Goal: Check status: Check status

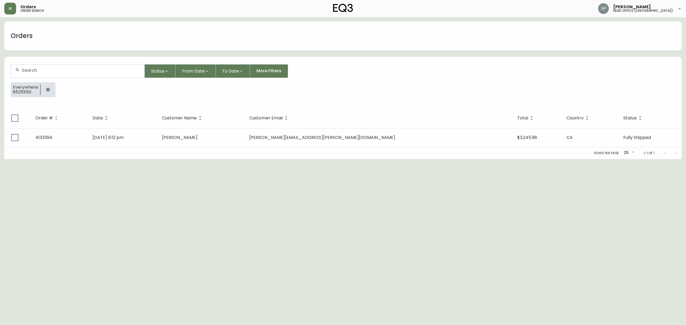
click at [49, 72] on input "text" at bounding box center [81, 70] width 118 height 5
paste input "4134362"
type input "4134362"
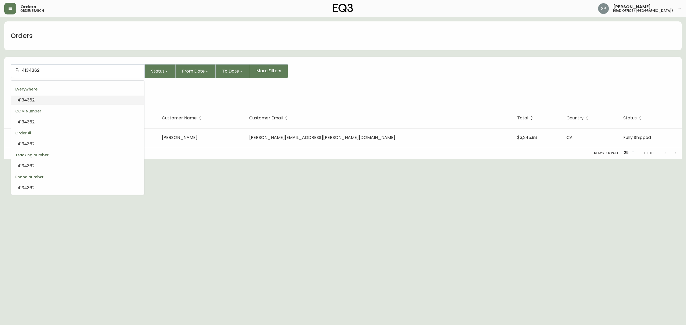
click at [42, 98] on li "4134362" at bounding box center [77, 100] width 133 height 9
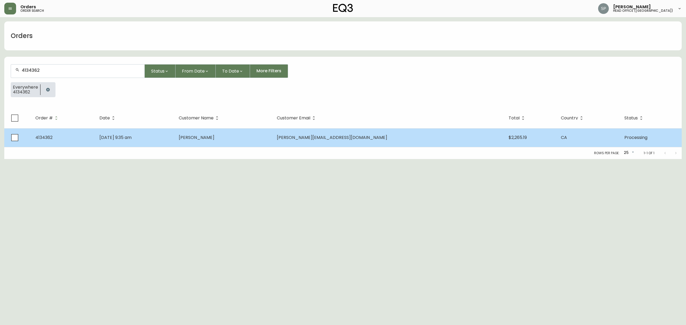
click at [173, 131] on td "[DATE] 9:35 am" at bounding box center [134, 137] width 79 height 19
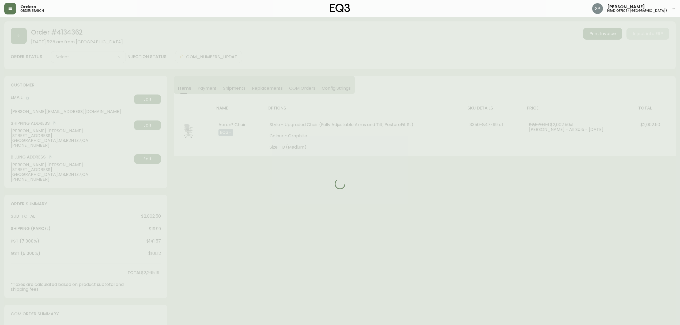
type input "Processing"
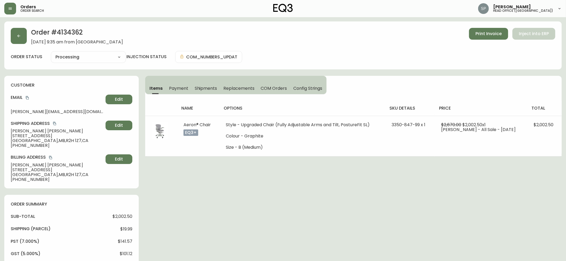
click at [83, 60] on select "Cancelled Fully Shipped Processing Partially Shipped" at bounding box center [88, 57] width 75 height 8
click at [51, 53] on select "Cancelled Fully Shipped Processing Partially Shipped" at bounding box center [88, 57] width 75 height 8
select select "PROCESSING"
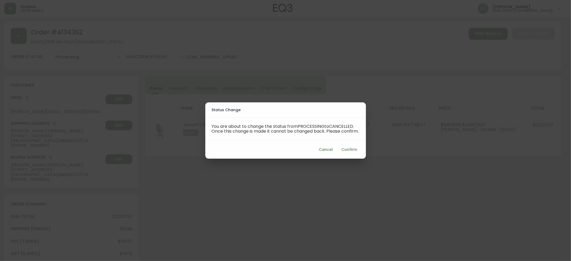
click at [344, 152] on span "Confirm" at bounding box center [350, 149] width 16 height 7
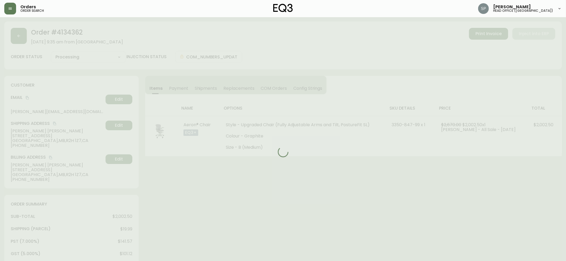
type input "Cancelled"
select select "CANCELLED"
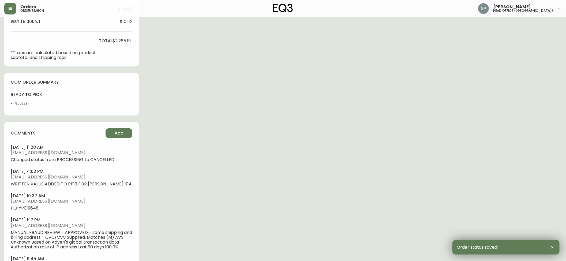
scroll to position [250, 0]
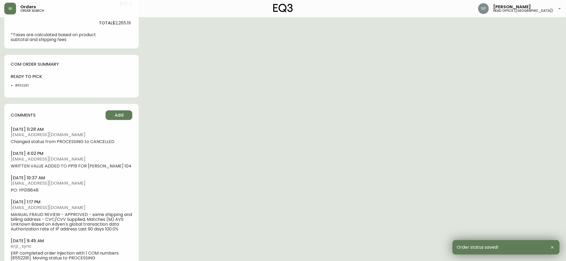
click at [32, 190] on span "PO: YP019648" at bounding box center [72, 190] width 122 height 5
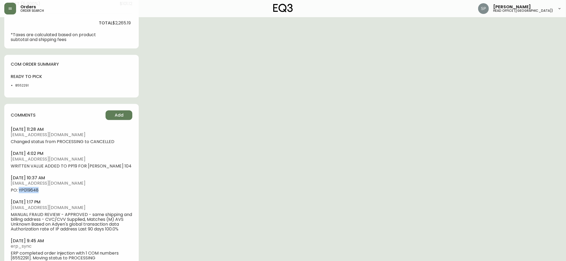
copy span "YP019648"
click at [32, 190] on span "PO: YP019648" at bounding box center [72, 190] width 122 height 5
drag, startPoint x: 40, startPoint y: 190, endPoint x: 22, endPoint y: 193, distance: 18.2
click at [22, 193] on ul "[DATE] 11:28 am [EMAIL_ADDRESS][DOMAIN_NAME] Changed status from PROCESSING to …" at bounding box center [72, 193] width 122 height 134
copy span "P019648"
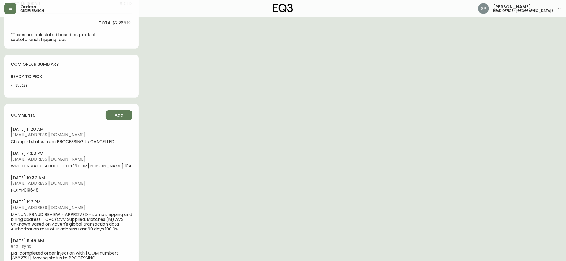
click at [24, 84] on li "8552291" at bounding box center [31, 85] width 32 height 5
copy li "8552291"
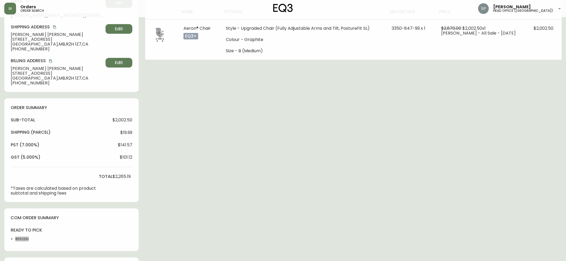
scroll to position [107, 0]
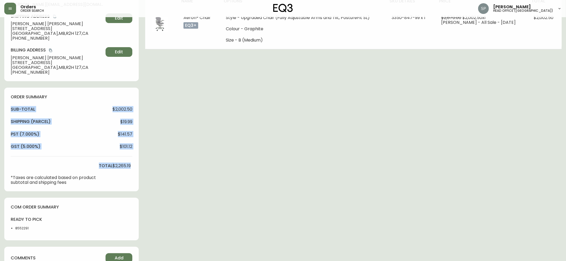
drag, startPoint x: 111, startPoint y: 158, endPoint x: 5, endPoint y: 111, distance: 116.2
click at [5, 111] on div "order summary sub-total $2,002.50 Shipping ( Parcel ) $19.99 pst (7.000%) $141.…" at bounding box center [71, 140] width 134 height 104
copy div "sub-total $2,002.50 Shipping ( Parcel ) $19.99 pst (7.000%) $141.57 gst (5.000%…"
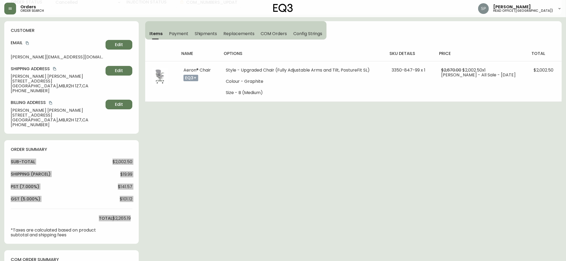
scroll to position [0, 0]
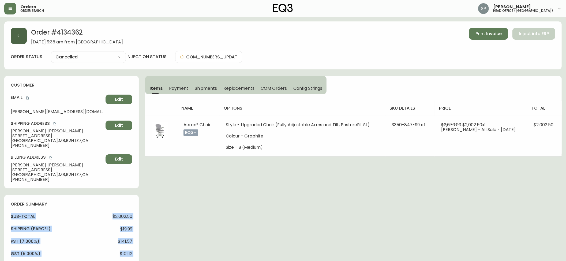
click at [23, 40] on button "button" at bounding box center [19, 36] width 16 height 16
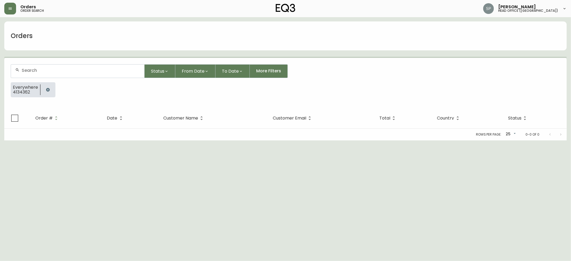
click at [66, 71] on input "text" at bounding box center [81, 70] width 118 height 5
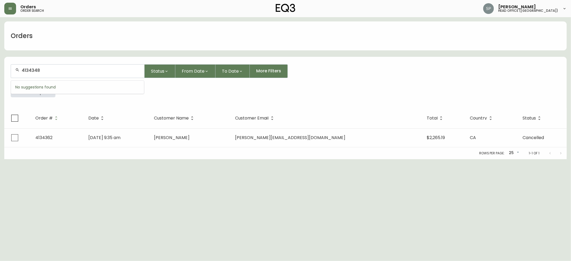
type input "4134348"
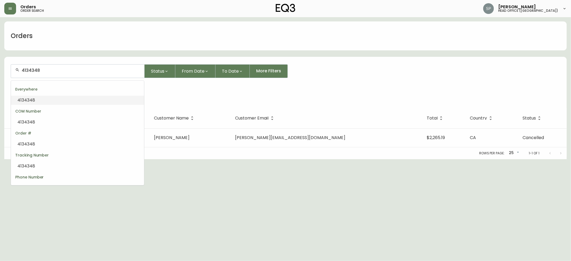
click at [65, 99] on li "4134348" at bounding box center [77, 100] width 133 height 9
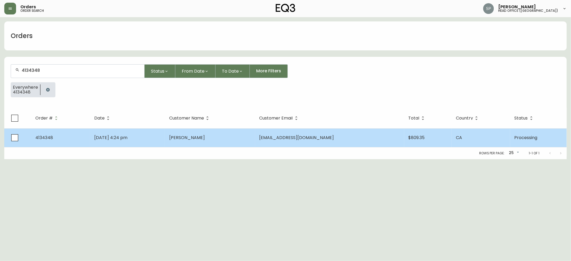
click at [165, 132] on td "[DATE] 4:24 pm" at bounding box center [127, 137] width 75 height 19
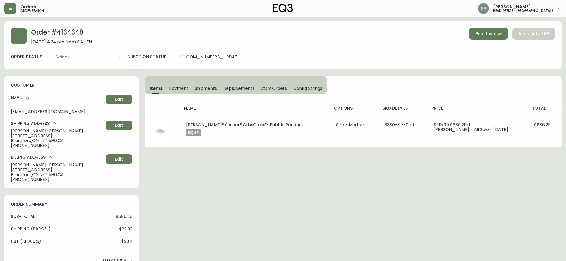
type input "Processing"
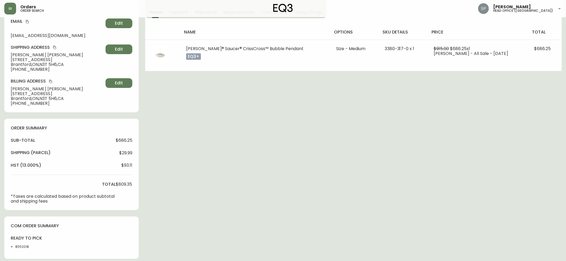
select select "PROCESSING"
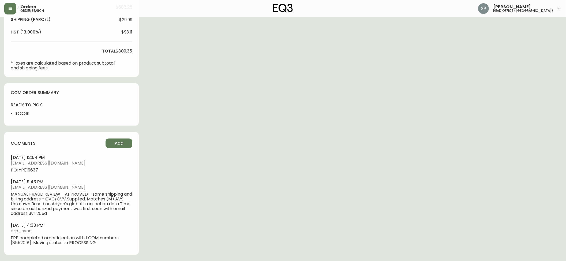
click at [31, 171] on span "PO: YP019637" at bounding box center [72, 170] width 122 height 5
copy span "YP019637"
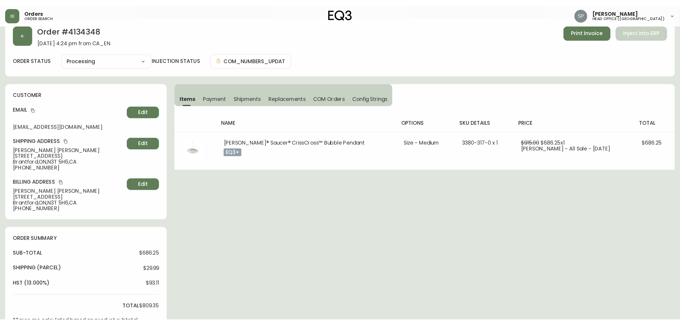
scroll to position [0, 0]
